Goal: Go to known website

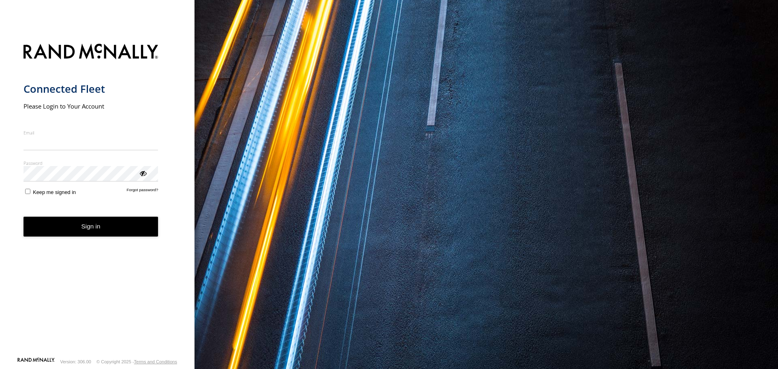
click at [96, 144] on input "Email" at bounding box center [90, 143] width 135 height 15
type input "**********"
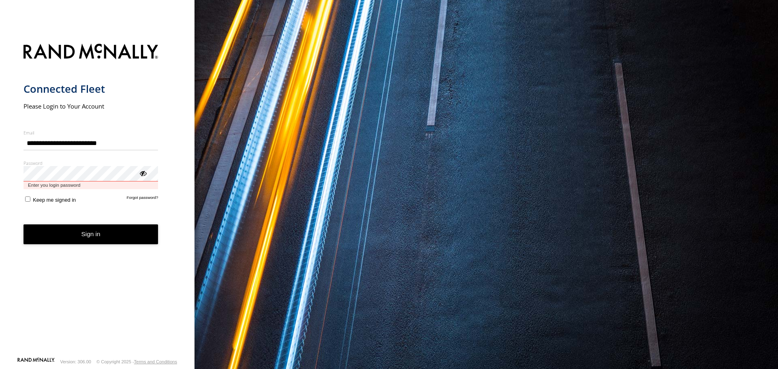
click at [23, 224] on button "Sign in" at bounding box center [90, 234] width 135 height 20
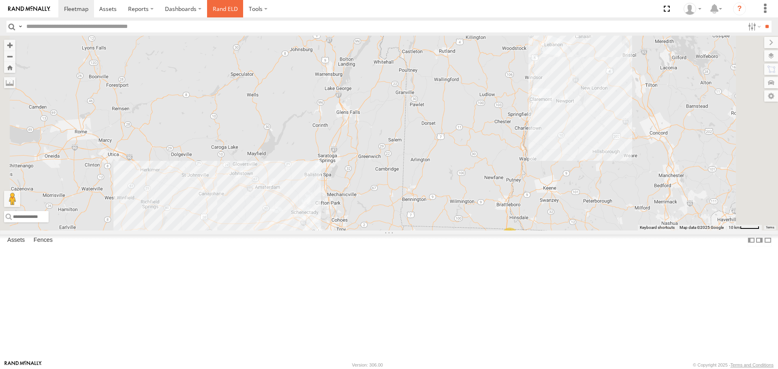
click at [212, 5] on link "Rand ELD" at bounding box center [225, 8] width 36 height 17
